Goal: Task Accomplishment & Management: Manage account settings

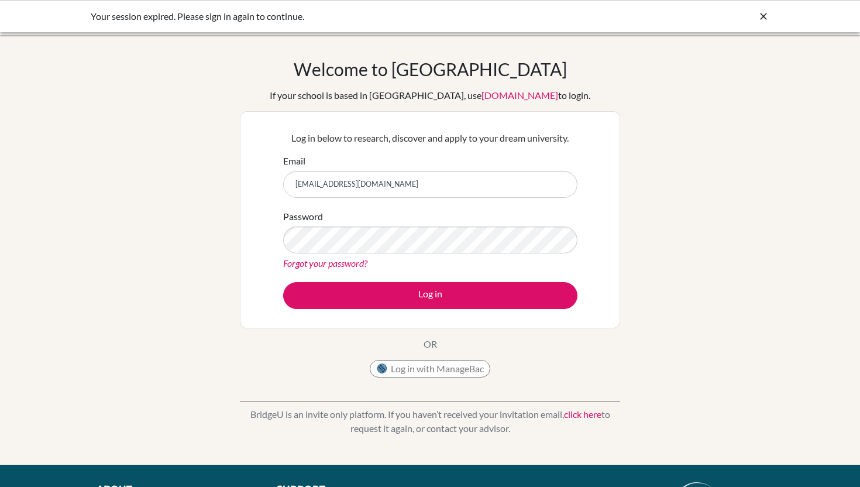
type input "[EMAIL_ADDRESS][DOMAIN_NAME]"
click at [370, 253] on div "Password Forgot your password?" at bounding box center [430, 239] width 294 height 61
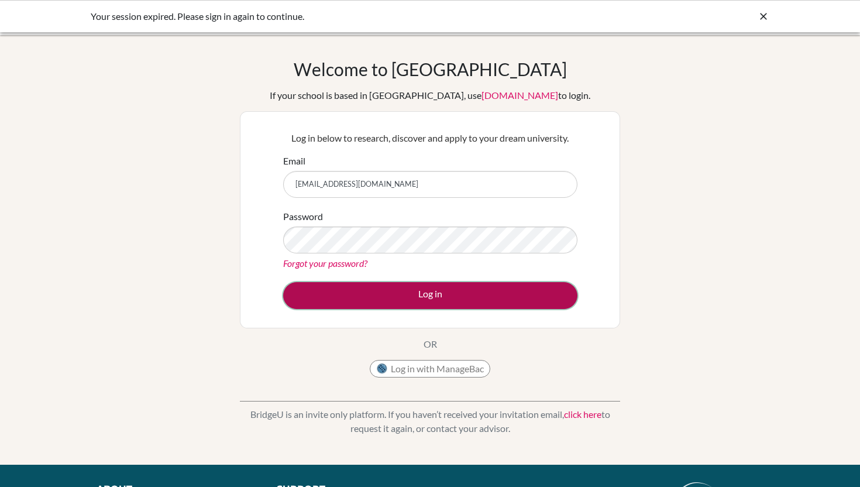
click at [401, 298] on button "Log in" at bounding box center [430, 295] width 294 height 27
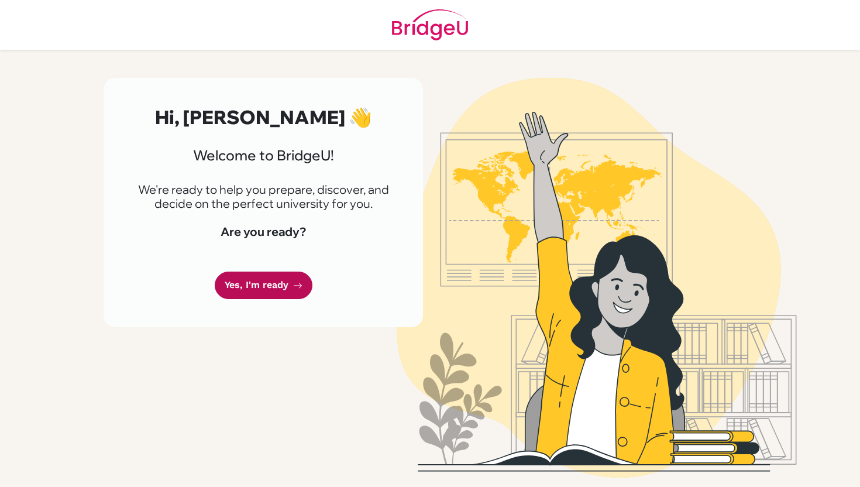
click at [274, 279] on link "Yes, I'm ready" at bounding box center [264, 286] width 98 height 28
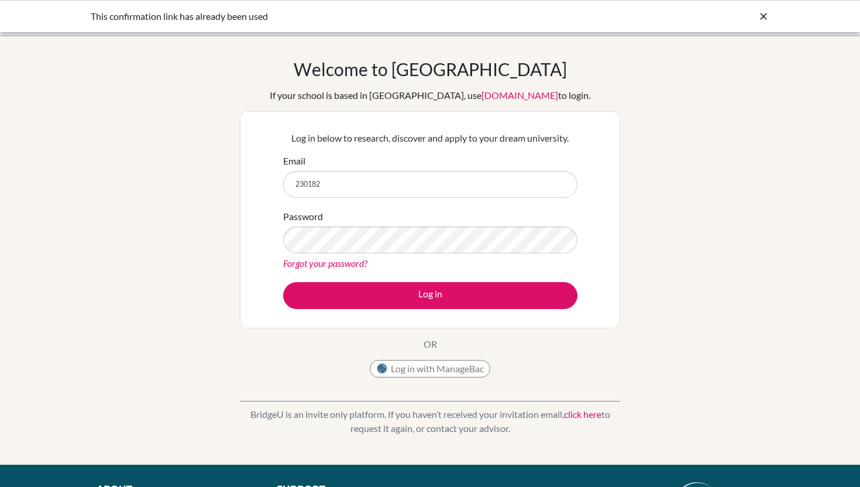
type input "[EMAIL_ADDRESS][DOMAIN_NAME]"
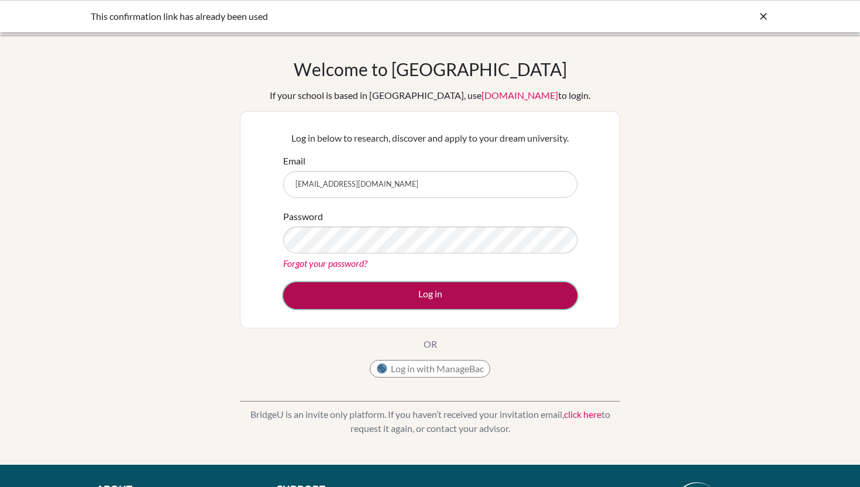
click at [403, 289] on button "Log in" at bounding box center [430, 295] width 294 height 27
click at [414, 287] on button "Log in" at bounding box center [430, 295] width 294 height 27
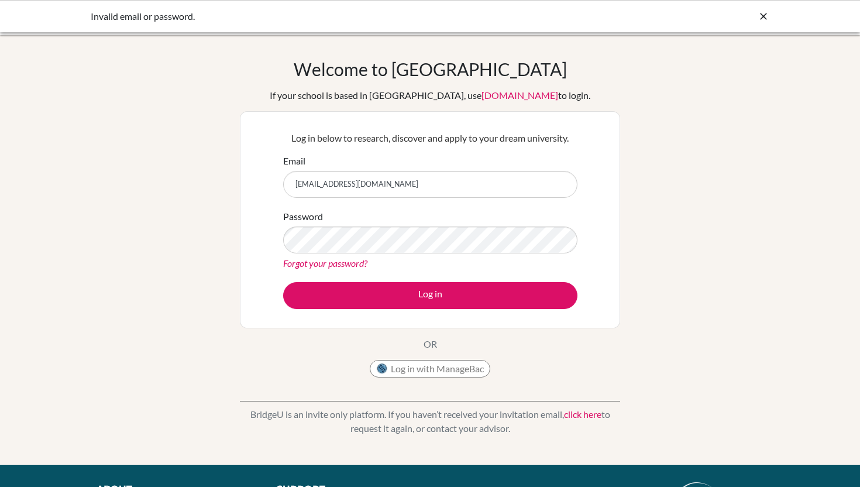
click at [305, 266] on link "Forgot your password?" at bounding box center [325, 262] width 84 height 11
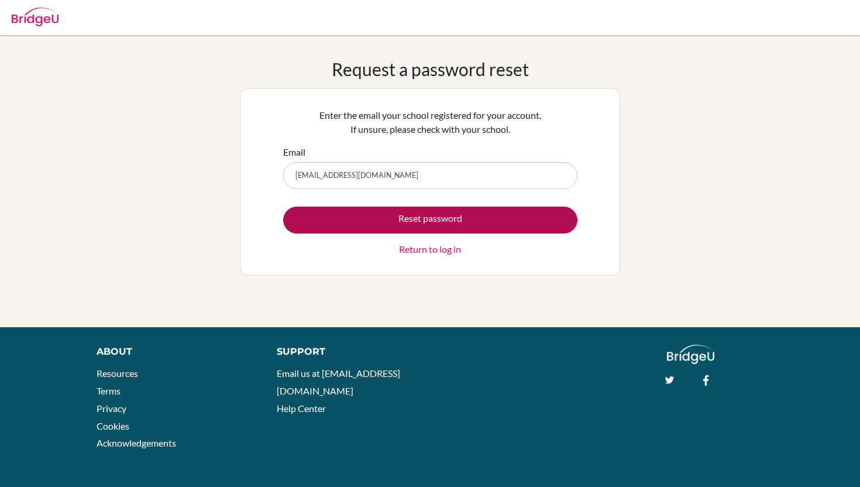
type input "[EMAIL_ADDRESS][DOMAIN_NAME]"
click at [347, 214] on button "Reset password" at bounding box center [430, 220] width 294 height 27
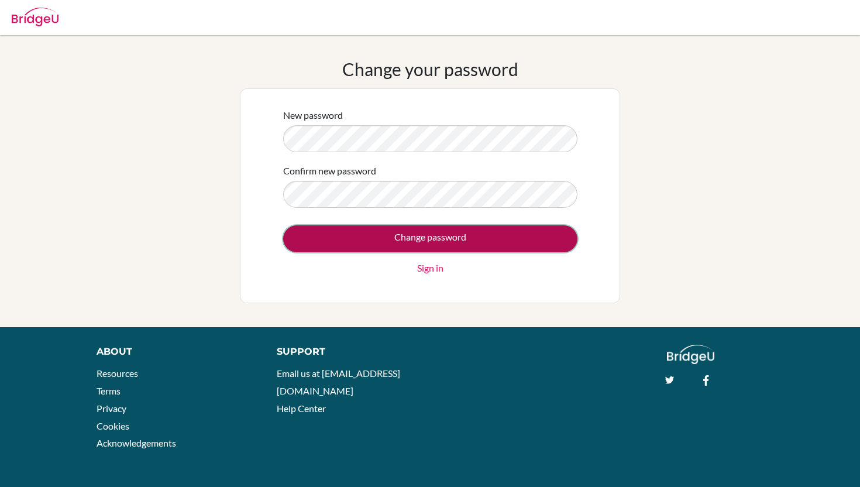
click at [356, 241] on input "Change password" at bounding box center [430, 238] width 294 height 27
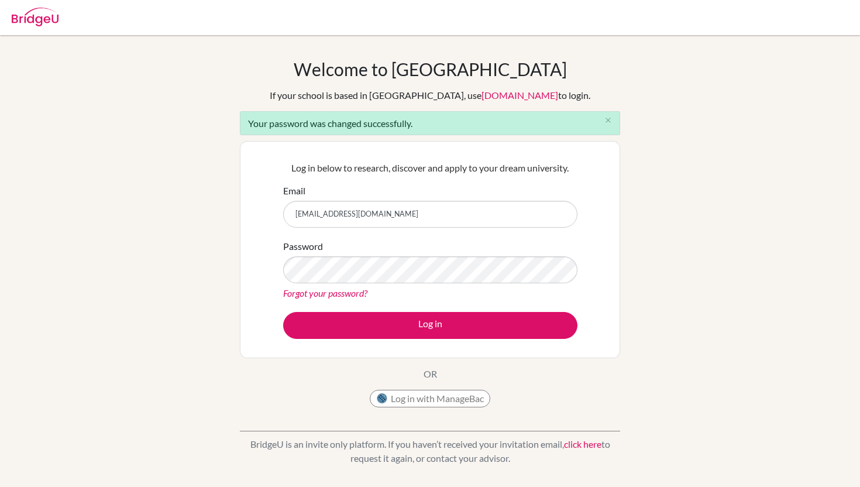
type input "[EMAIL_ADDRESS][DOMAIN_NAME]"
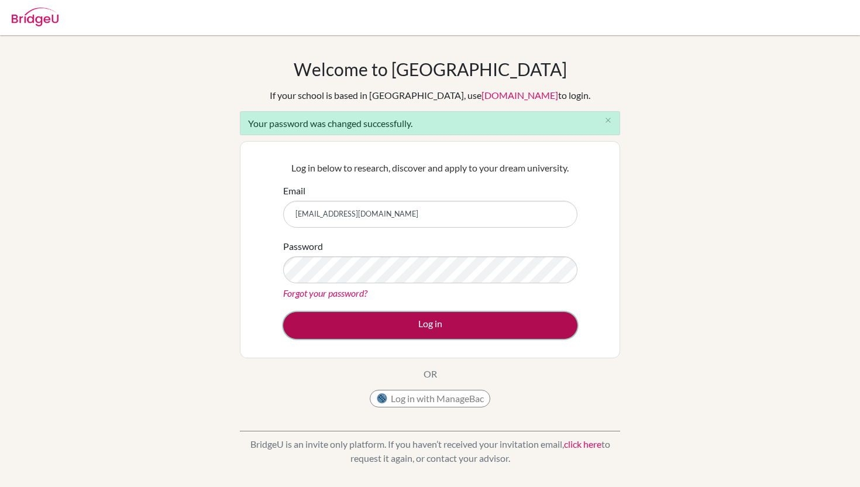
click at [342, 320] on button "Log in" at bounding box center [430, 325] width 294 height 27
